Goal: Task Accomplishment & Management: Use online tool/utility

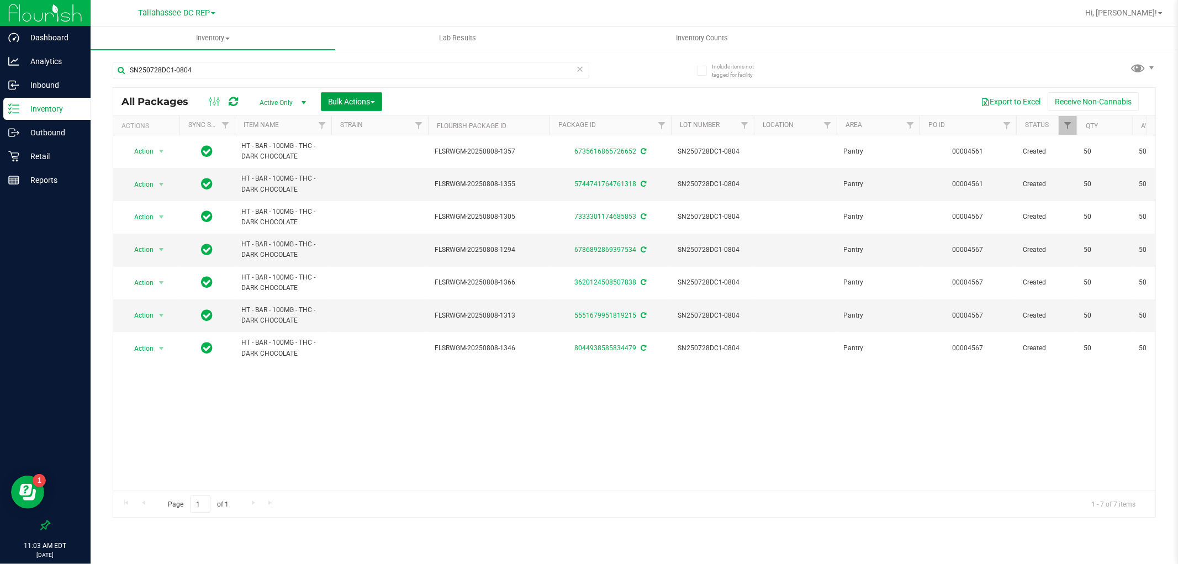
click at [375, 100] on span "Bulk Actions" at bounding box center [351, 101] width 47 height 9
click at [372, 186] on span "Locate packages" at bounding box center [356, 187] width 56 height 9
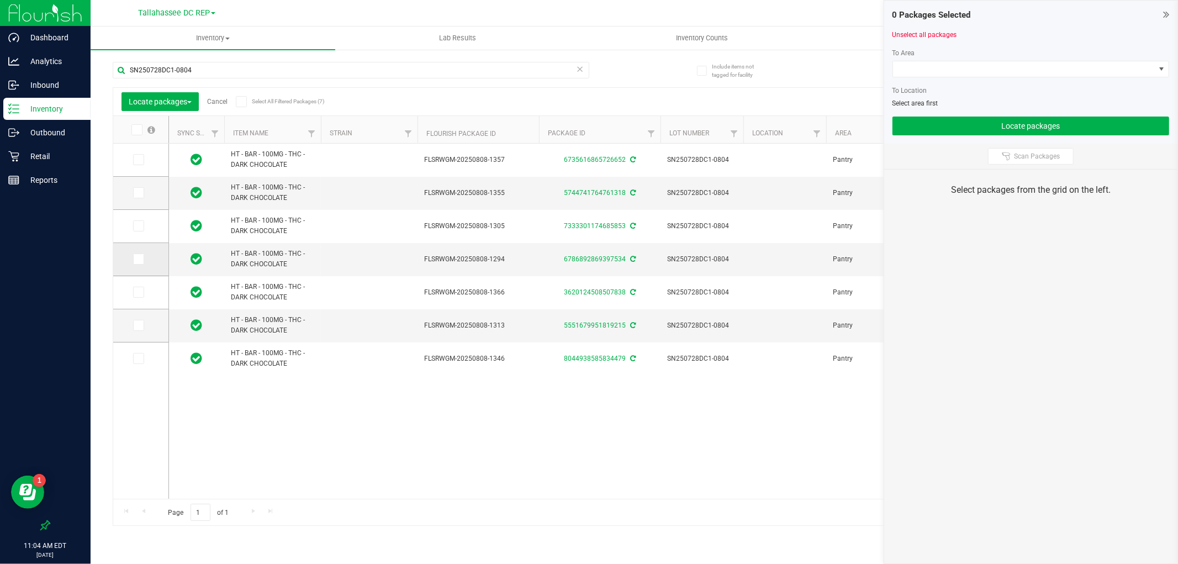
click at [136, 259] on icon at bounding box center [137, 259] width 7 height 0
click at [0, 0] on input "checkbox" at bounding box center [0, 0] width 0 height 0
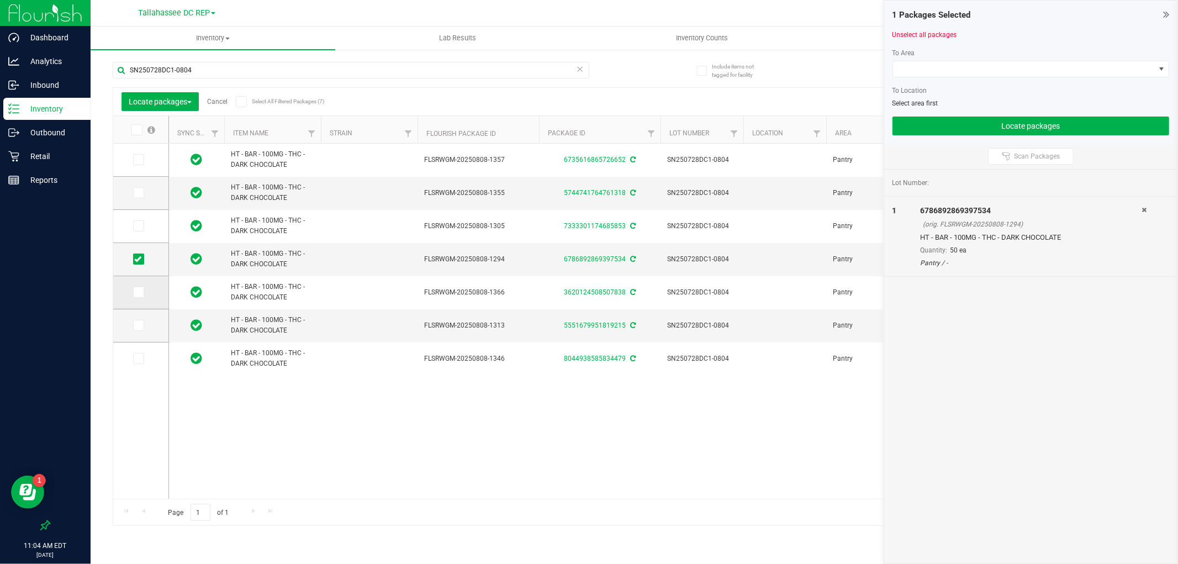
click at [144, 291] on span at bounding box center [138, 292] width 11 height 11
click at [0, 0] on input "checkbox" at bounding box center [0, 0] width 0 height 0
click at [135, 226] on icon at bounding box center [137, 226] width 7 height 0
click at [0, 0] on input "checkbox" at bounding box center [0, 0] width 0 height 0
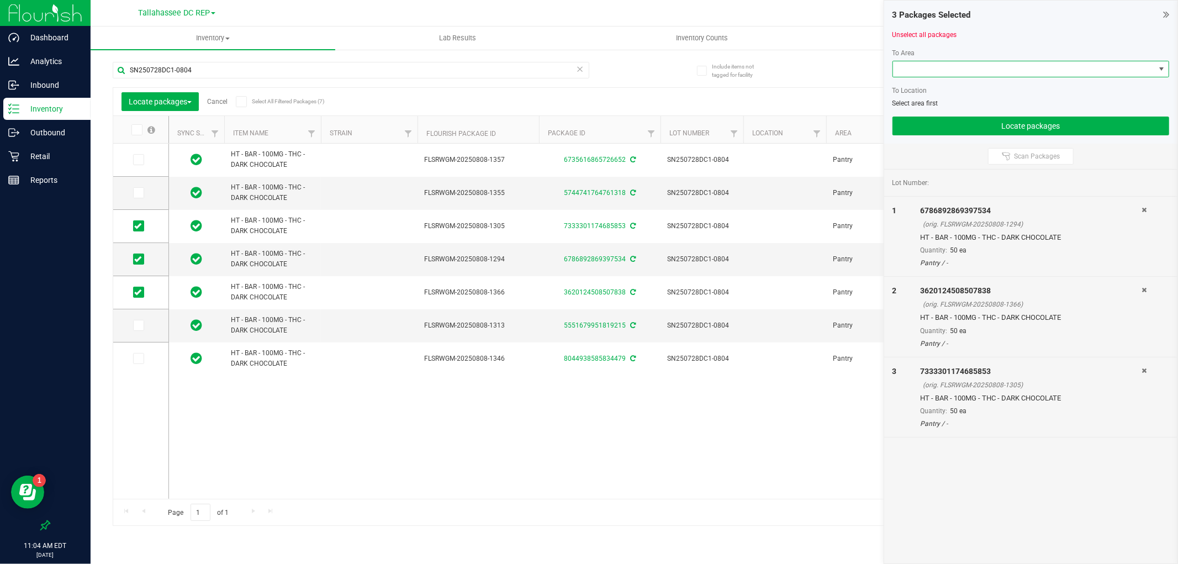
click at [1020, 68] on span at bounding box center [1024, 68] width 262 height 15
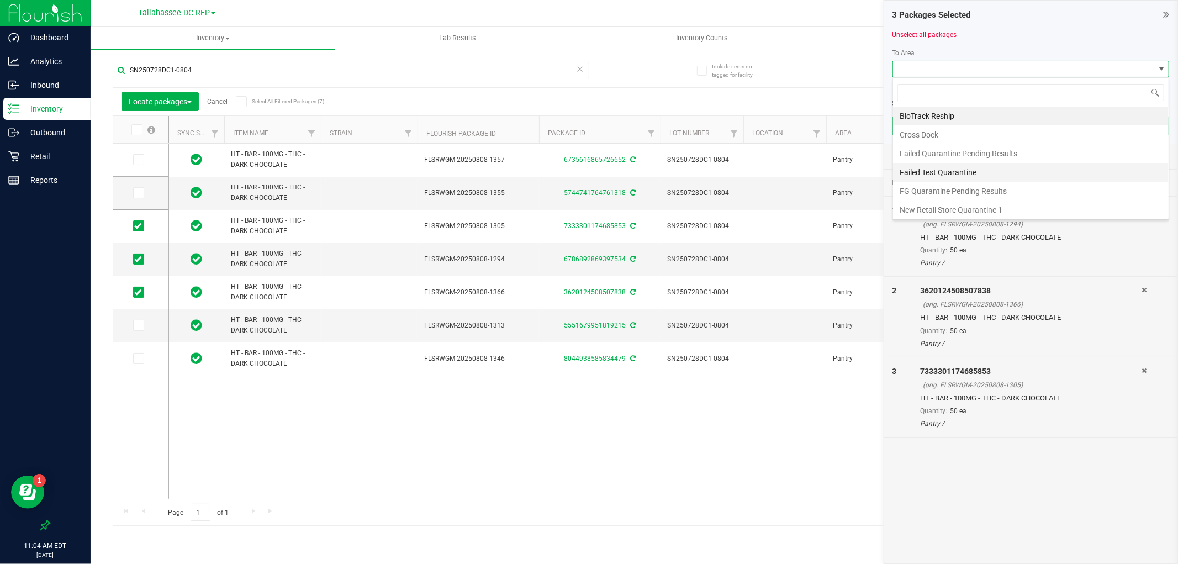
scroll to position [78, 0]
click at [920, 203] on li "Quarantine" at bounding box center [1031, 207] width 276 height 19
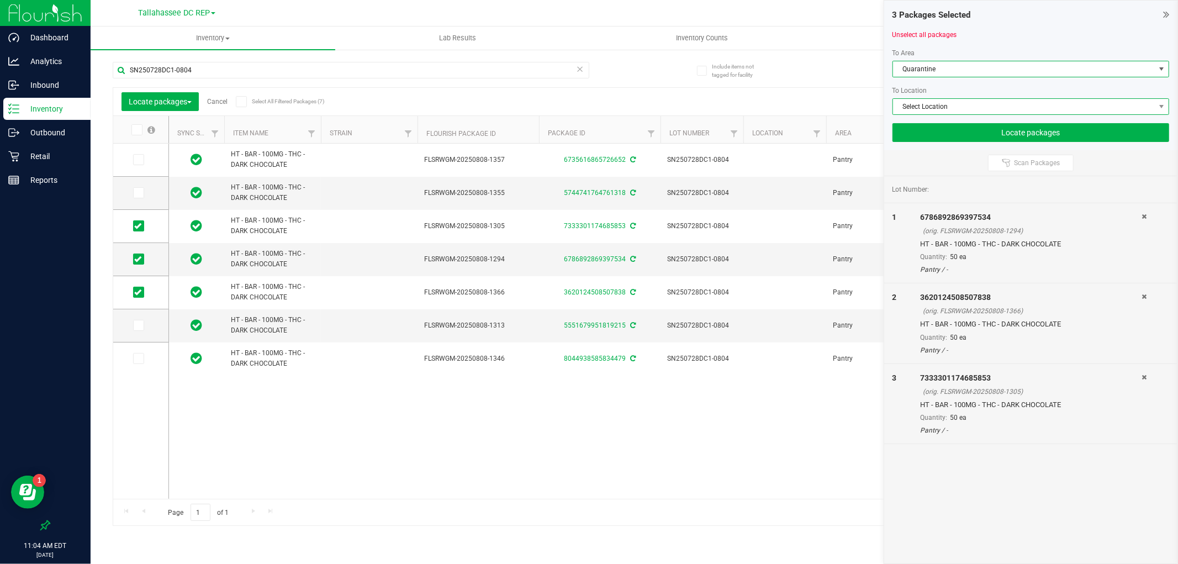
click at [953, 101] on span "Select Location" at bounding box center [1024, 106] width 262 height 15
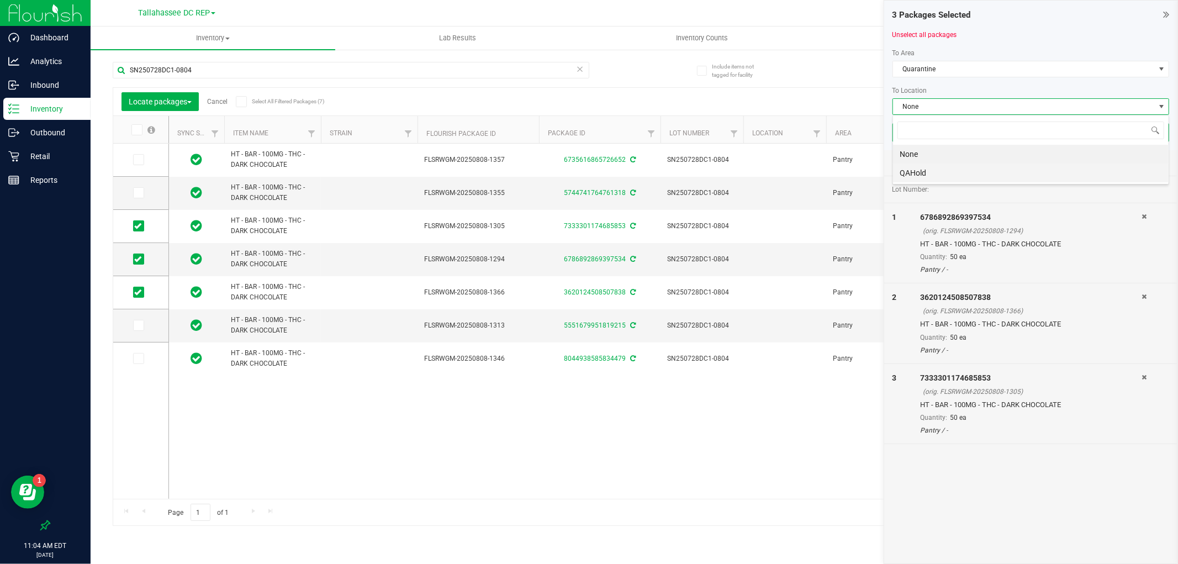
scroll to position [17, 277]
click at [949, 167] on li "QAHold" at bounding box center [1031, 173] width 276 height 19
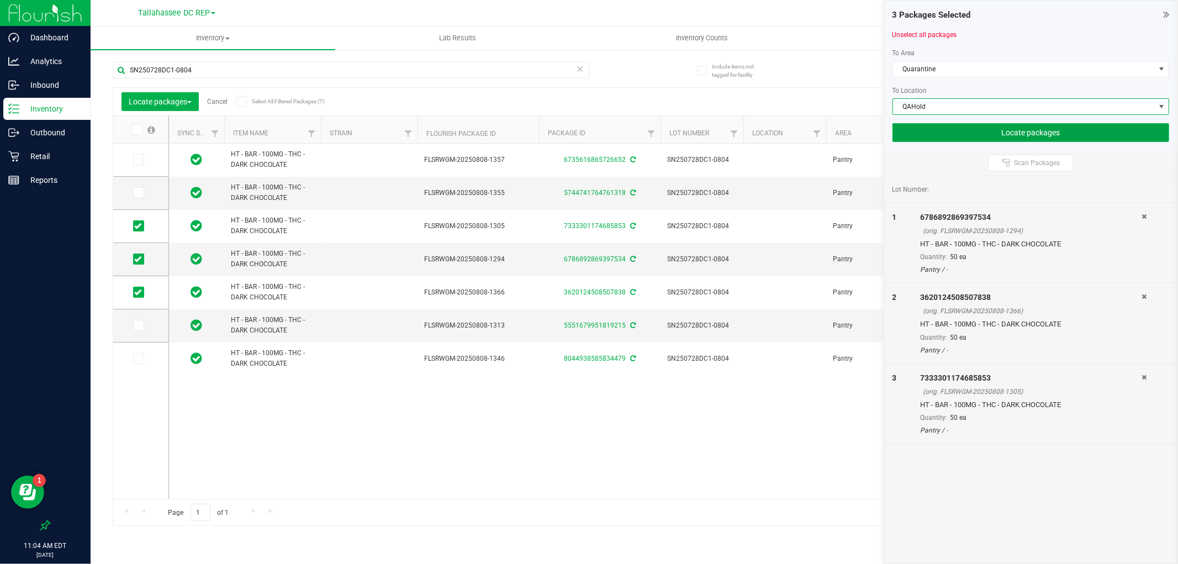
click at [954, 137] on button "Locate packages" at bounding box center [1031, 132] width 277 height 19
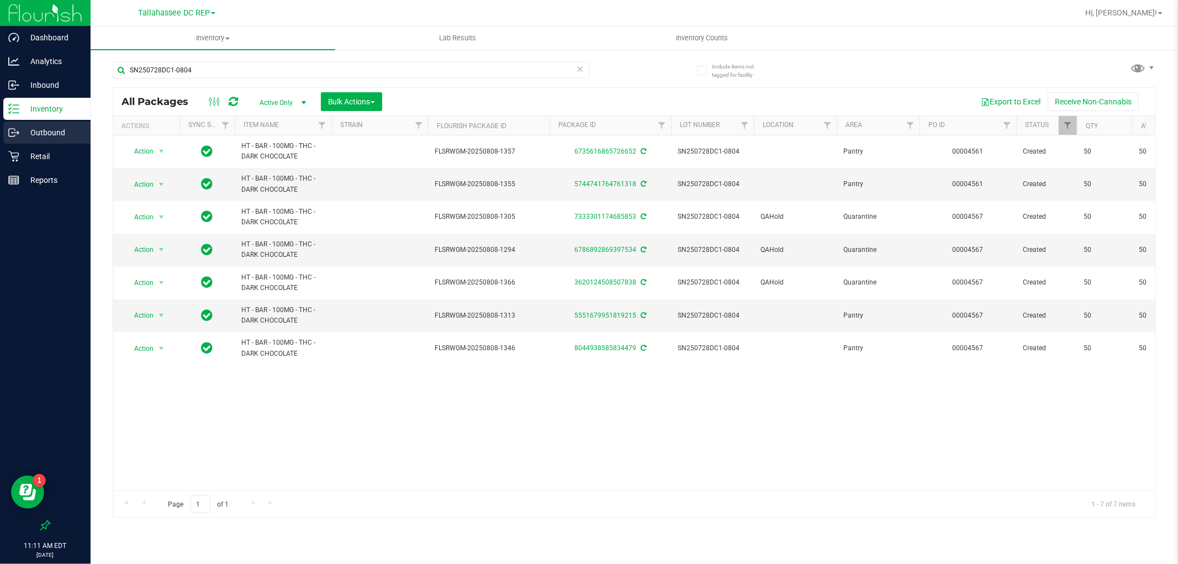
click at [84, 133] on p "Outbound" at bounding box center [52, 132] width 66 height 13
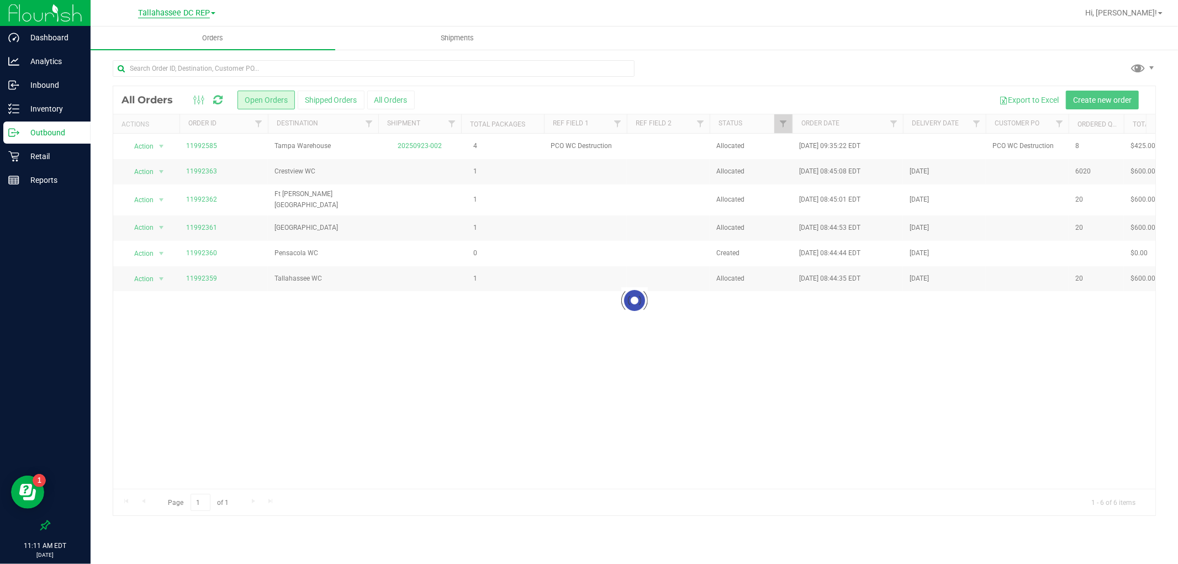
click at [199, 13] on span "Tallahassee DC REP" at bounding box center [174, 13] width 72 height 10
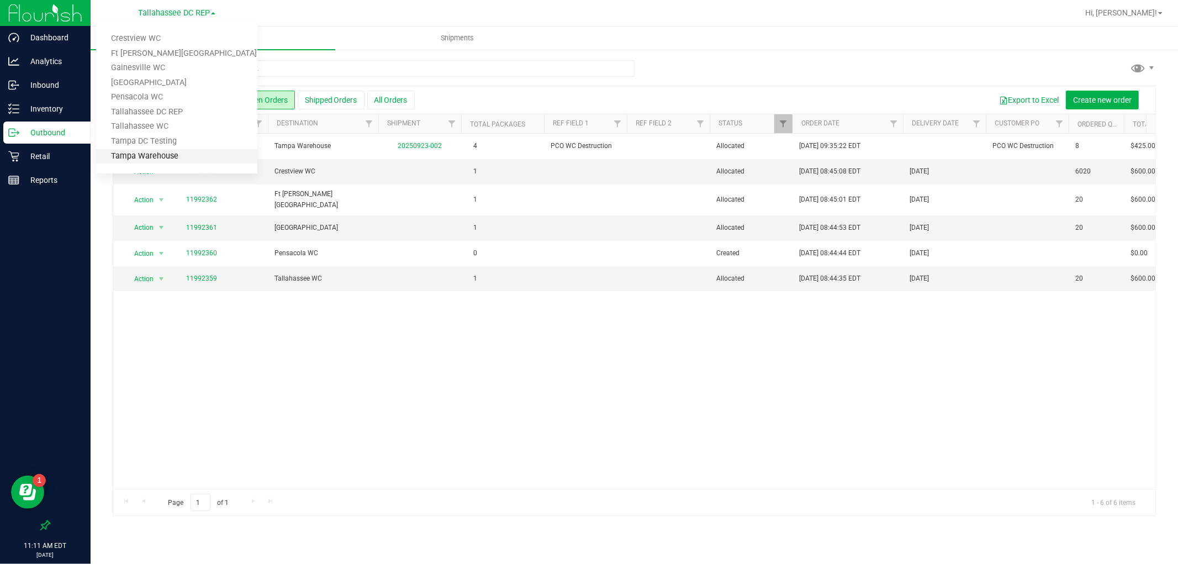
click at [188, 156] on link "Tampa Warehouse" at bounding box center [176, 156] width 161 height 15
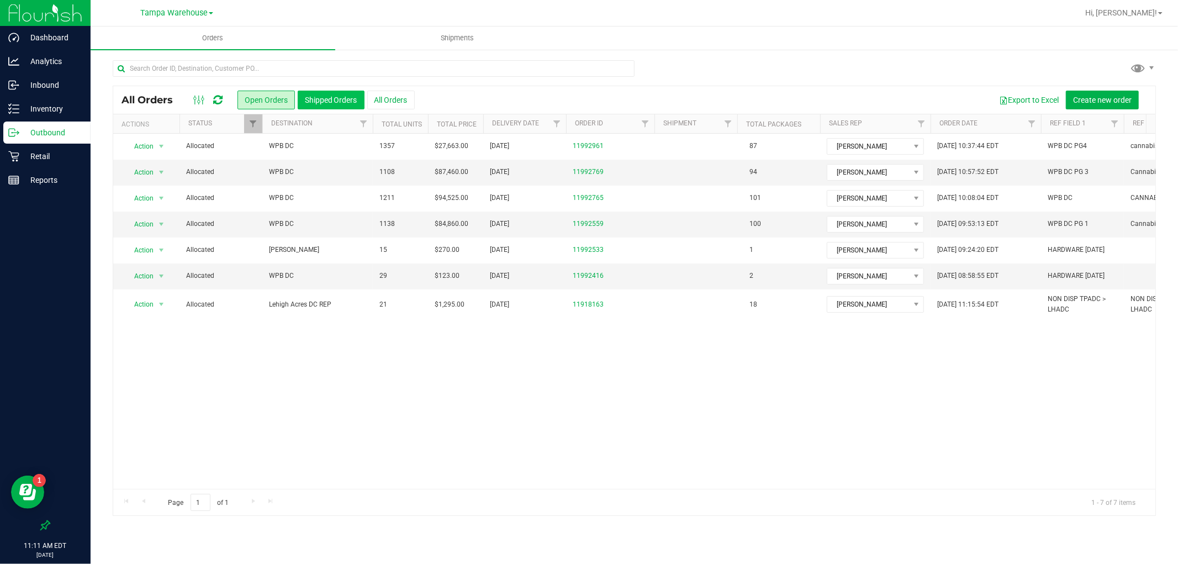
click at [356, 92] on button "Shipped Orders" at bounding box center [331, 100] width 67 height 19
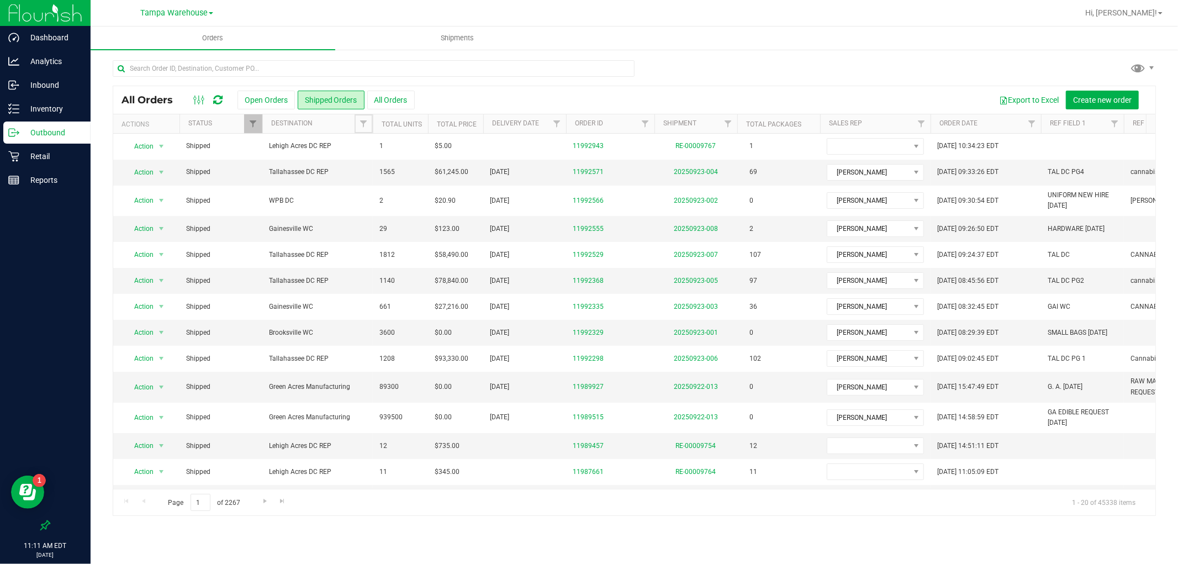
drag, startPoint x: 363, startPoint y: 120, endPoint x: 372, endPoint y: 129, distance: 12.9
click at [363, 120] on span "Filter" at bounding box center [363, 123] width 9 height 9
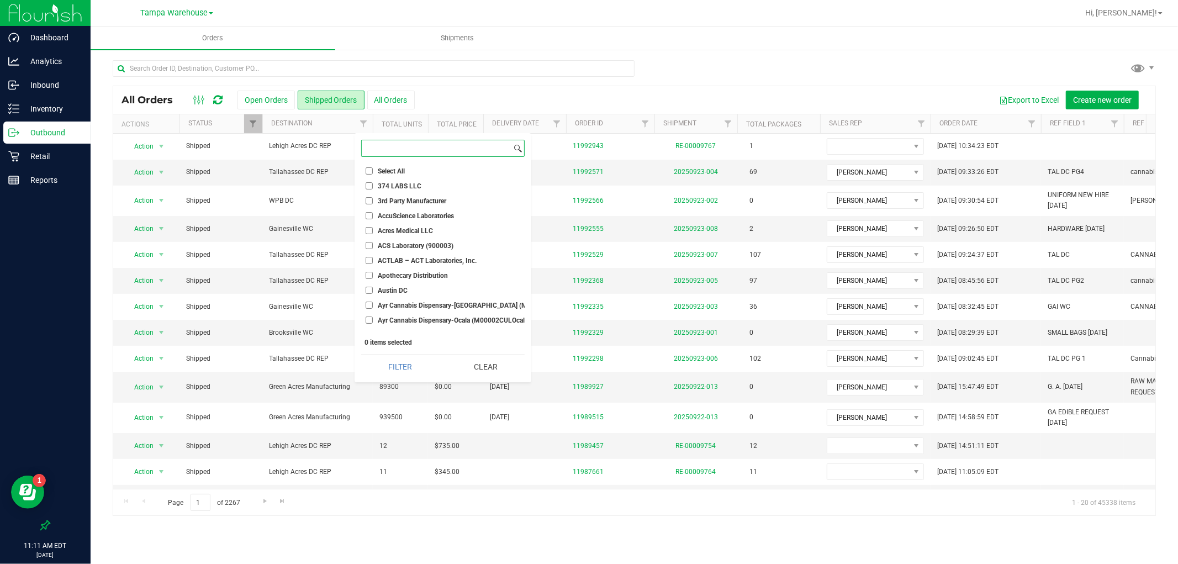
click at [465, 151] on input at bounding box center [437, 148] width 150 height 16
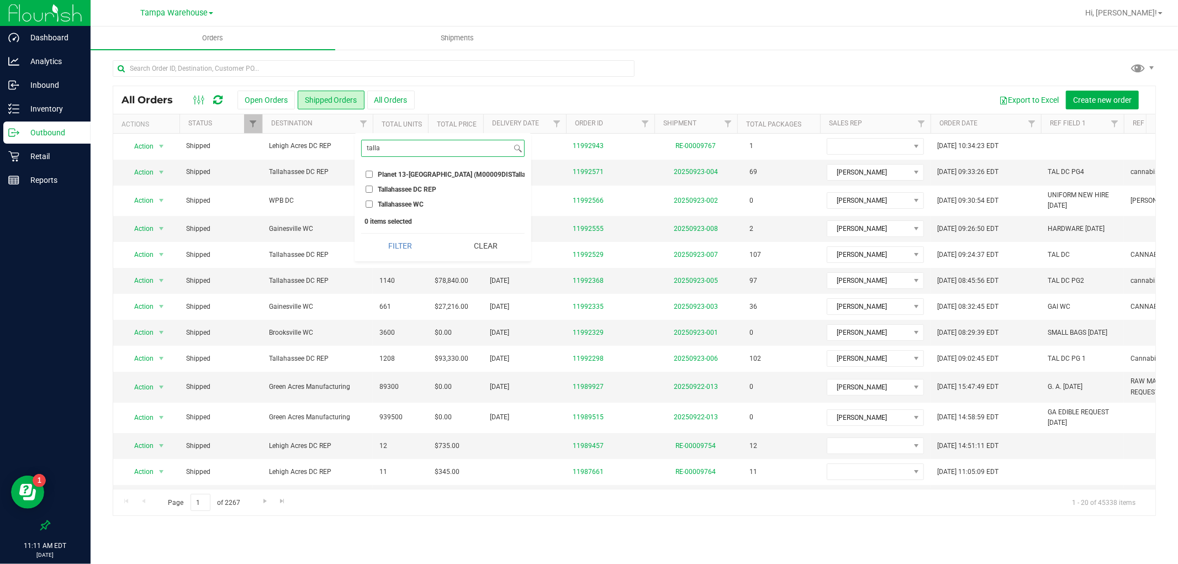
type input "talla"
click at [368, 188] on input "Tallahassee DC REP" at bounding box center [369, 189] width 7 height 7
checkbox input "true"
click at [423, 258] on button "Filter" at bounding box center [400, 246] width 78 height 24
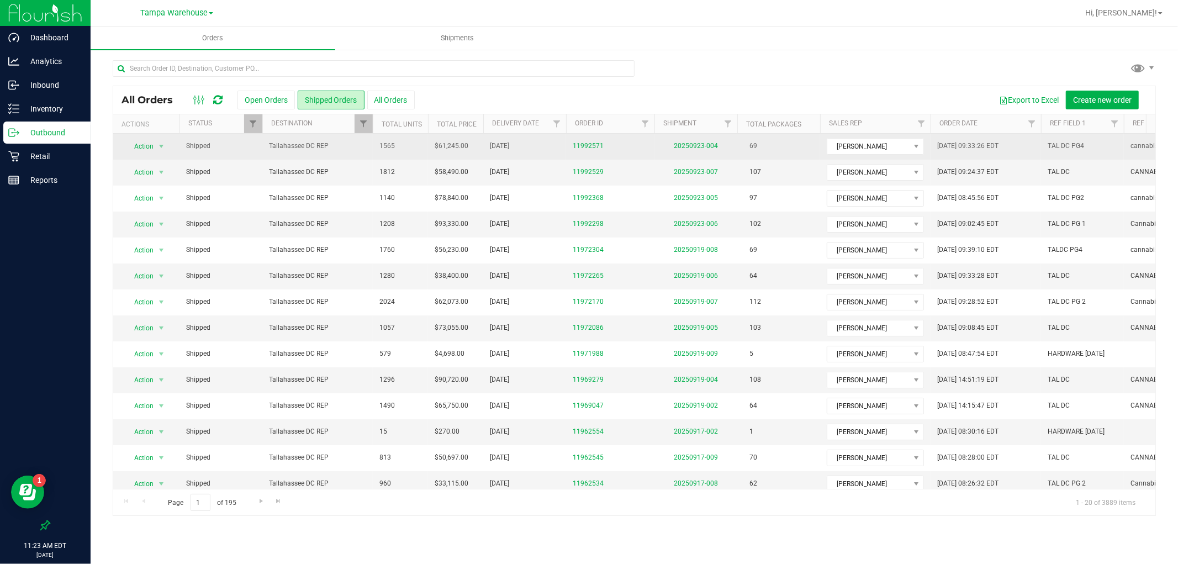
drag, startPoint x: 474, startPoint y: 225, endPoint x: 367, endPoint y: 151, distance: 129.5
click at [367, 151] on tbody "Action Action Clone order Mark as fully paid Order audit log Print COAs (single…" at bounding box center [798, 393] width 1370 height 519
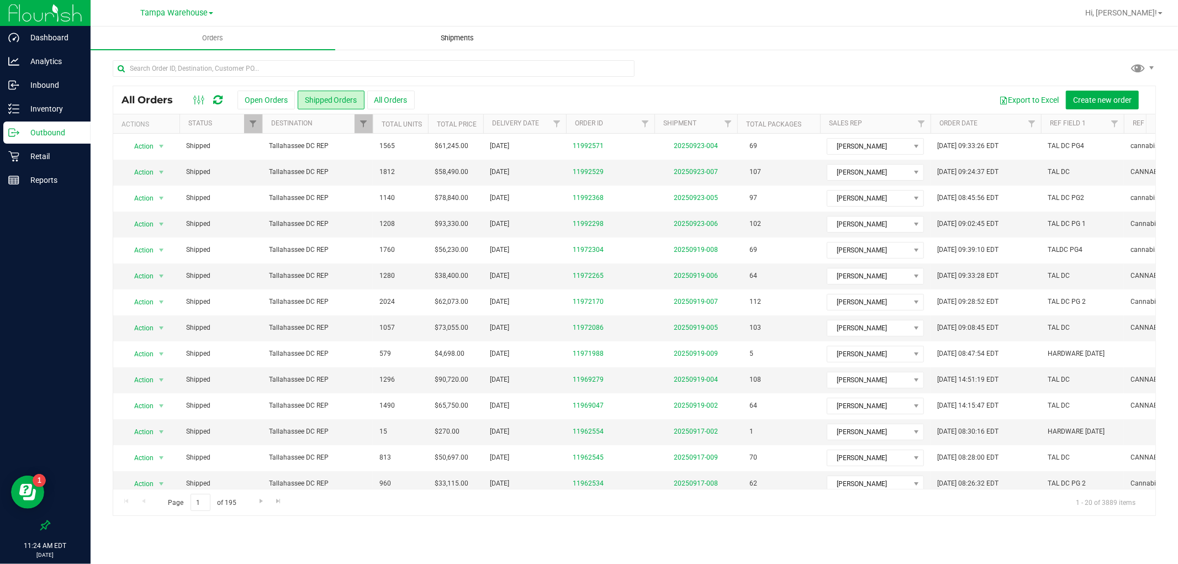
click at [442, 38] on span "Shipments" at bounding box center [457, 38] width 63 height 10
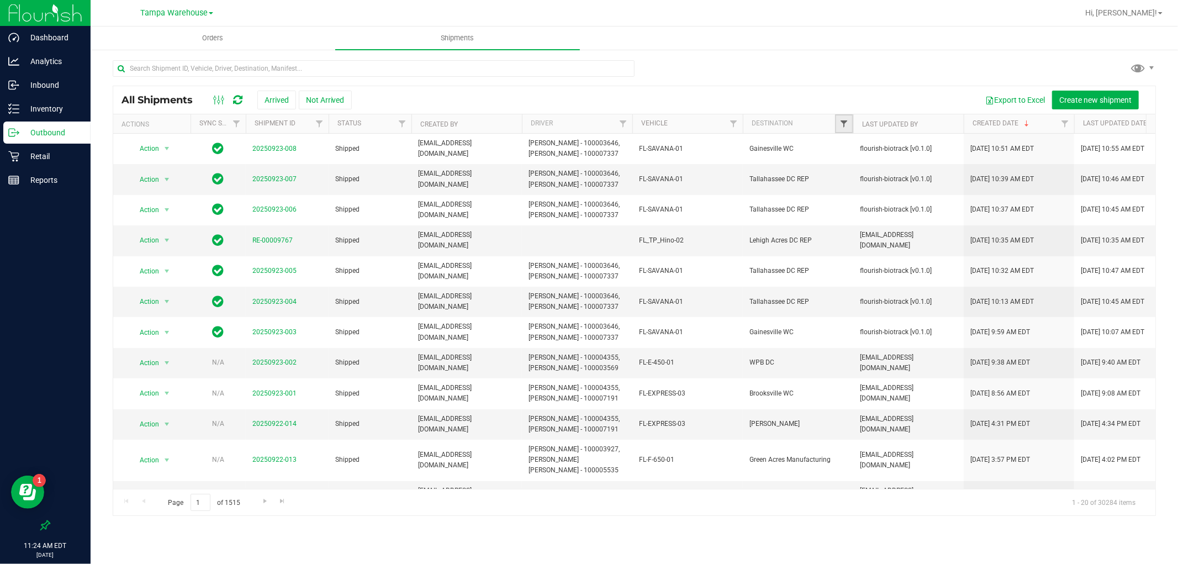
click at [846, 119] on span "Filter" at bounding box center [844, 123] width 9 height 9
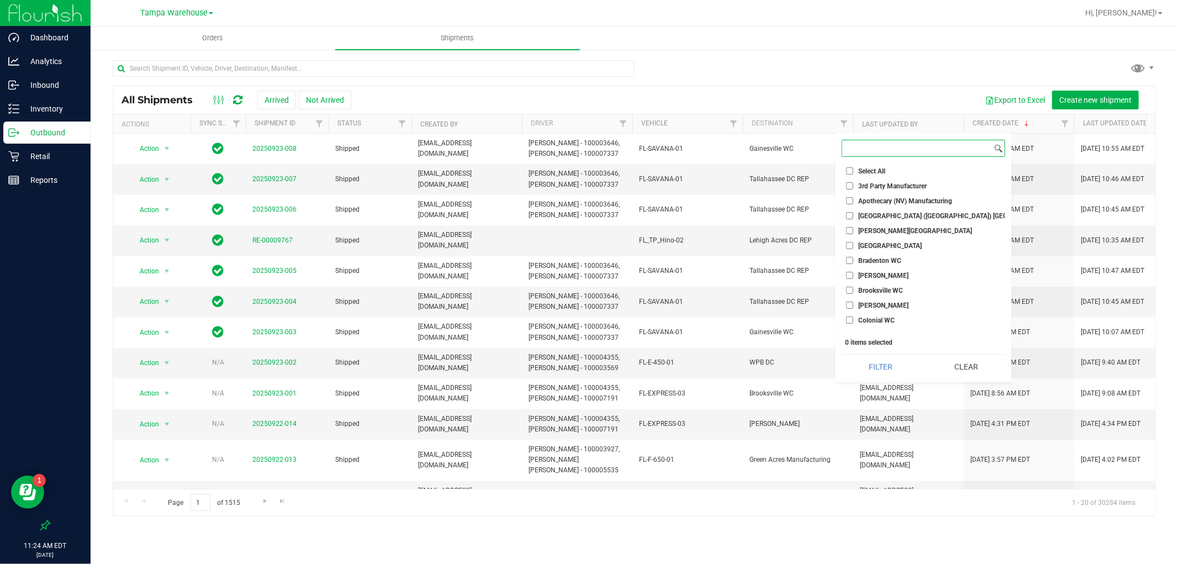
click at [878, 147] on input at bounding box center [917, 148] width 150 height 16
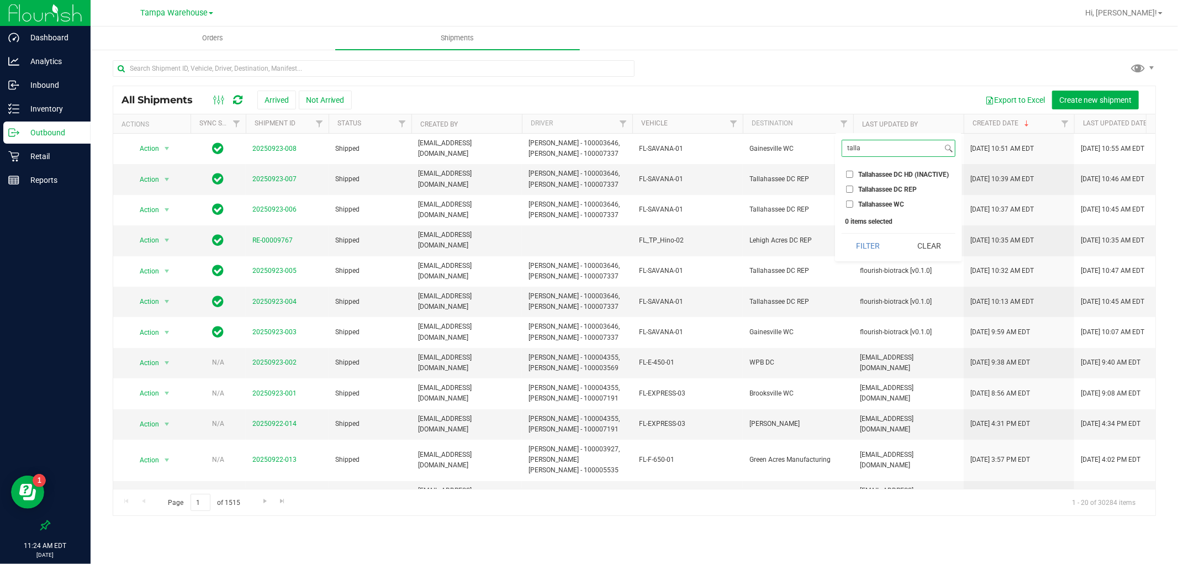
type input "talla"
click at [852, 187] on input "Tallahassee DC REP" at bounding box center [849, 189] width 7 height 7
checkbox input "true"
click at [870, 258] on div "talla Select All 3rd Party Manufacturer Apothecary ([GEOGRAPHIC_DATA]) Manufact…" at bounding box center [898, 197] width 127 height 128
click at [872, 252] on button "Filter" at bounding box center [868, 246] width 53 height 24
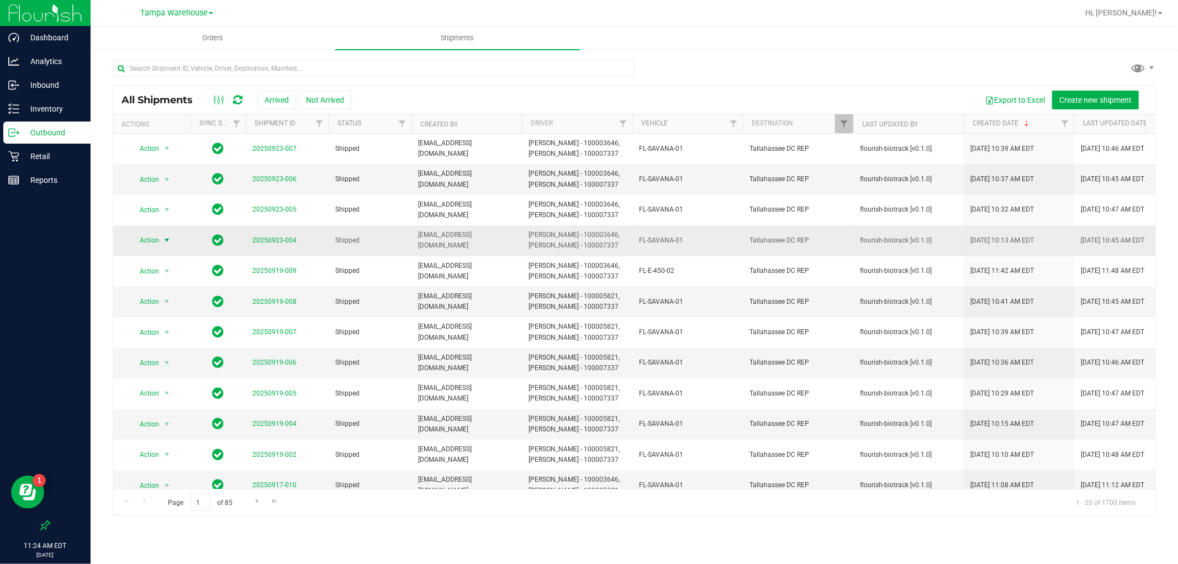
click at [166, 238] on span "select" at bounding box center [166, 240] width 9 height 9
click at [180, 262] on li "Manifest by lot" at bounding box center [171, 259] width 82 height 17
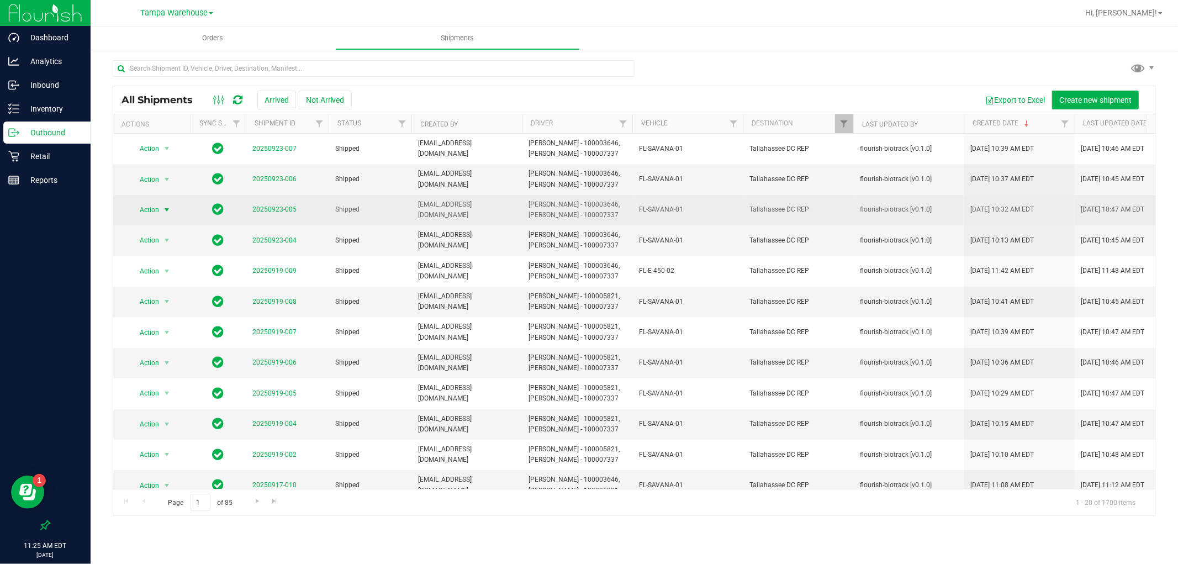
click at [167, 205] on span "select" at bounding box center [167, 209] width 14 height 15
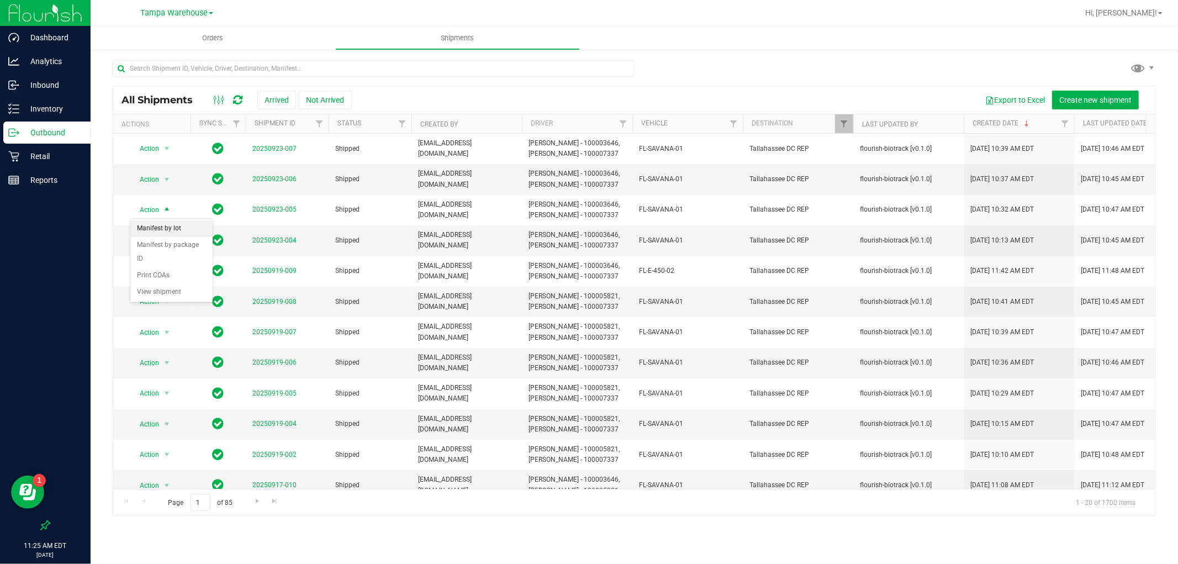
click at [194, 231] on li "Manifest by lot" at bounding box center [171, 228] width 82 height 17
click at [167, 180] on span "select" at bounding box center [166, 179] width 9 height 9
click at [189, 192] on li "Manifest by lot" at bounding box center [171, 198] width 82 height 17
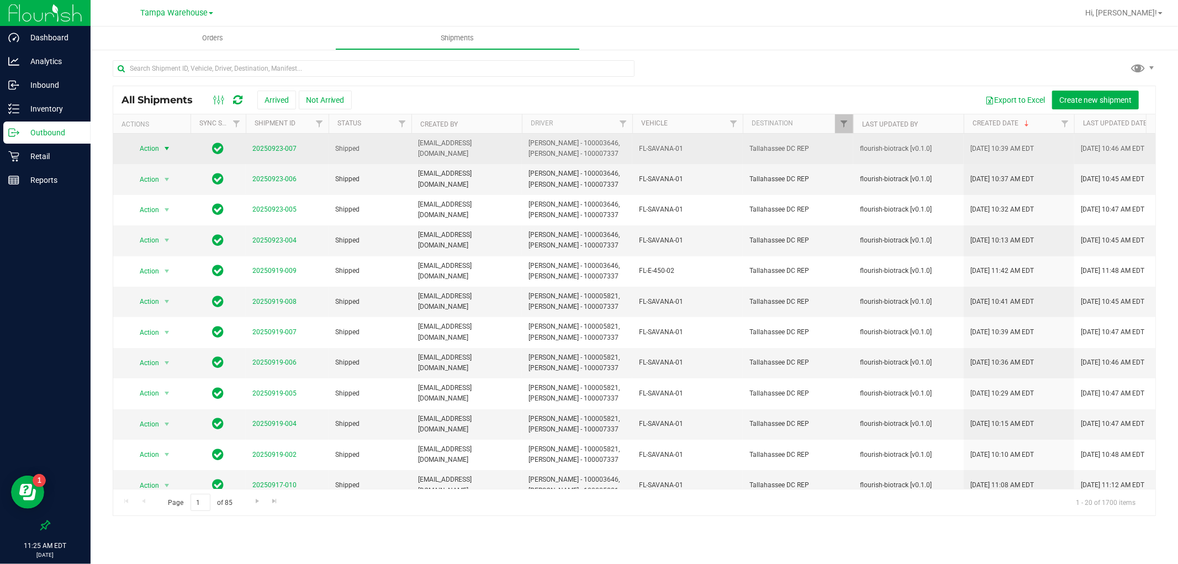
click at [147, 146] on span "Action" at bounding box center [145, 148] width 30 height 15
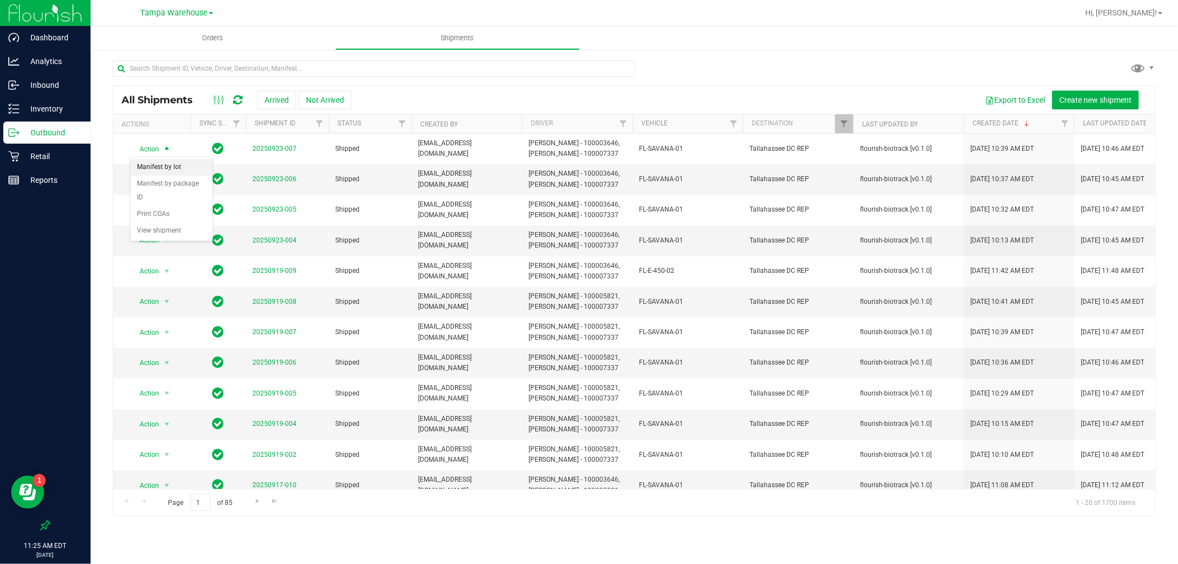
click at [165, 161] on li "Manifest by lot" at bounding box center [171, 167] width 82 height 17
